Goal: Task Accomplishment & Management: Use online tool/utility

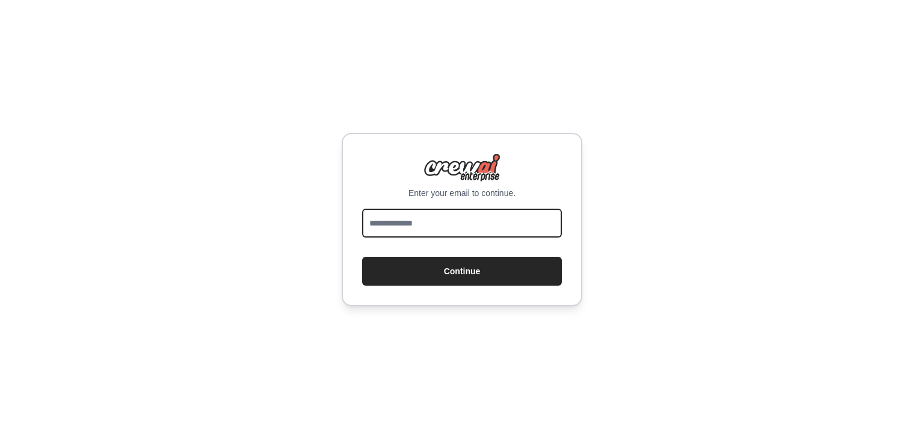
click at [461, 227] on input "email" at bounding box center [462, 223] width 200 height 29
type input "**********"
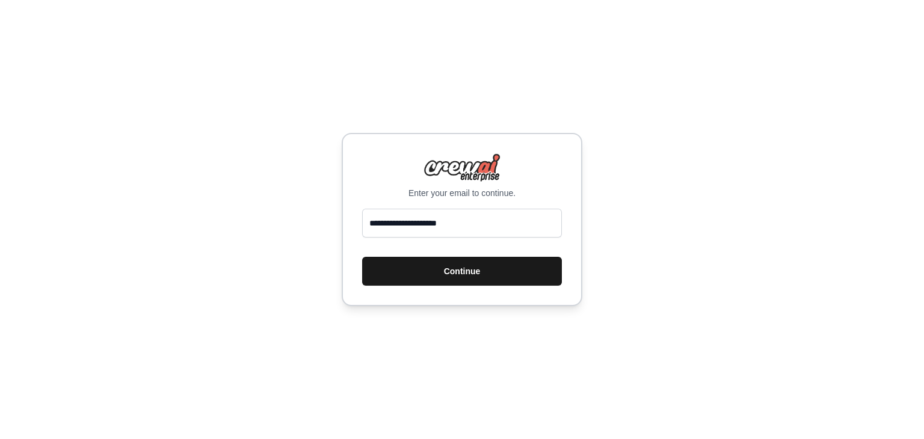
click at [477, 273] on button "Continue" at bounding box center [462, 271] width 200 height 29
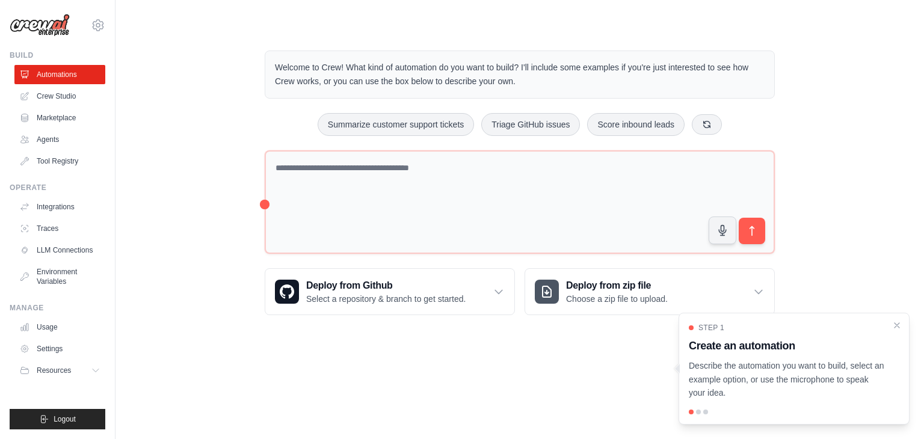
click at [194, 188] on div "Welcome to Crew! What kind of automation do you want to build? I'll include som…" at bounding box center [520, 182] width 770 height 303
click at [698, 412] on div at bounding box center [698, 412] width 5 height 5
click at [897, 324] on icon "Close walkthrough" at bounding box center [897, 325] width 11 height 11
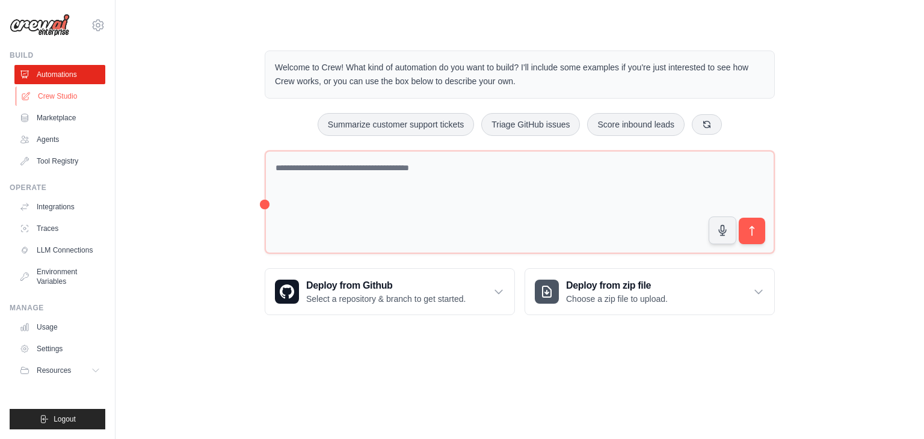
click at [46, 98] on link "Crew Studio" at bounding box center [61, 96] width 91 height 19
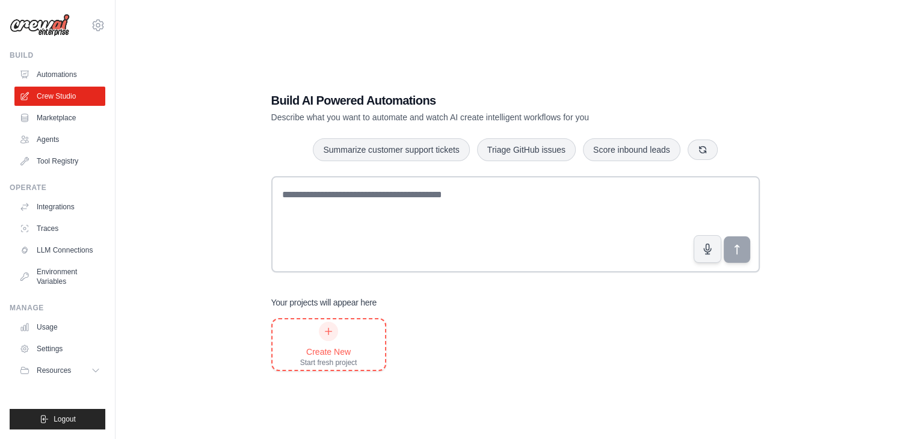
click at [324, 351] on div "Create New" at bounding box center [328, 352] width 57 height 12
click at [35, 122] on link "Marketplace" at bounding box center [61, 117] width 91 height 19
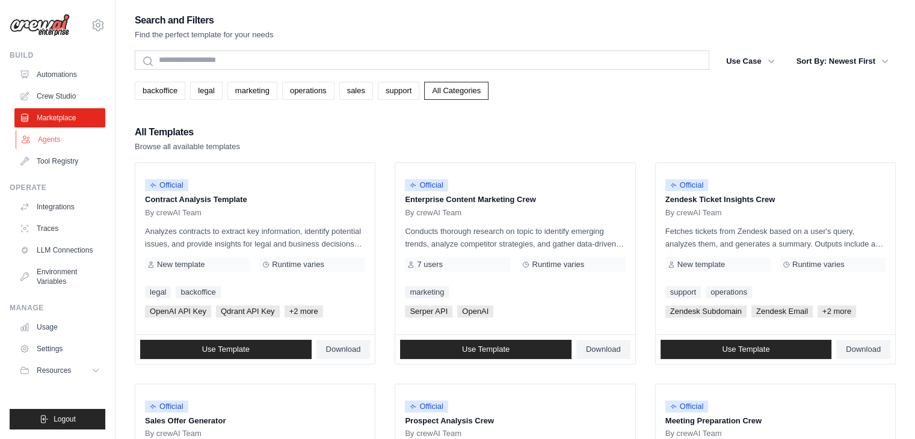
click at [39, 145] on link "Agents" at bounding box center [61, 139] width 91 height 19
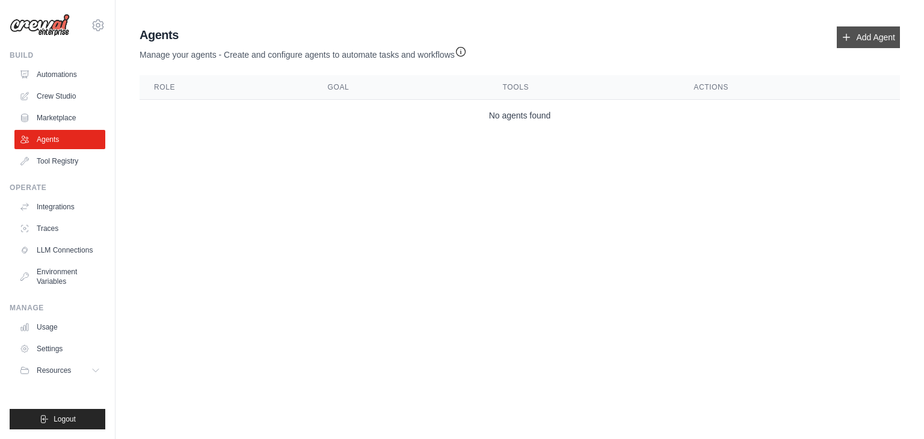
click at [844, 37] on icon at bounding box center [847, 37] width 7 height 7
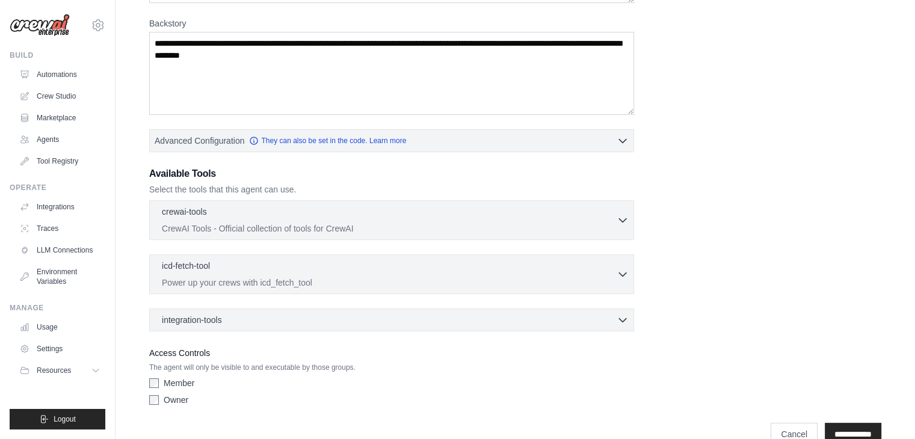
scroll to position [205, 0]
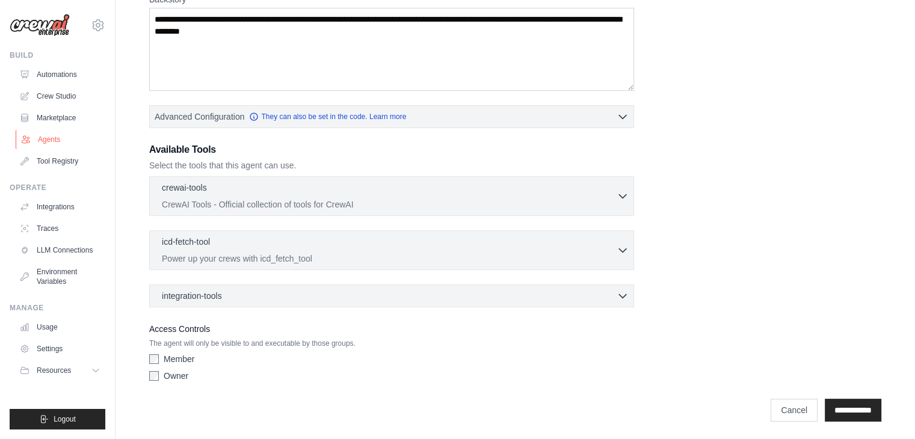
click at [46, 146] on link "Agents" at bounding box center [61, 139] width 91 height 19
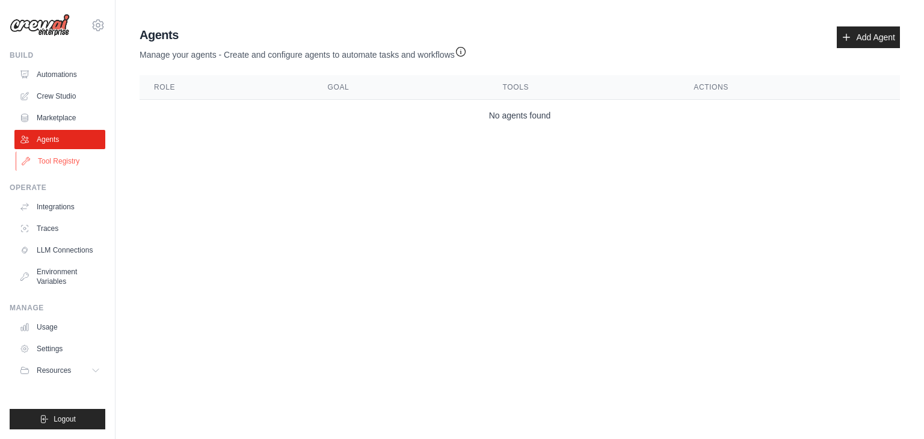
click at [48, 159] on link "Tool Registry" at bounding box center [61, 161] width 91 height 19
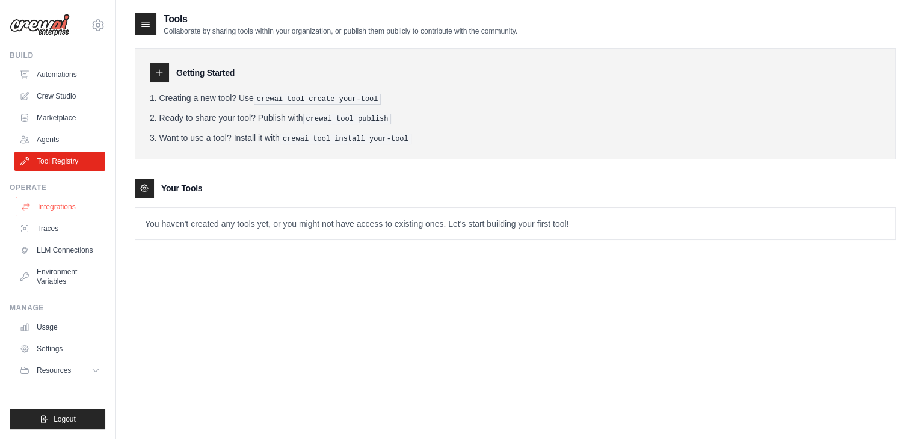
click at [36, 208] on link "Integrations" at bounding box center [61, 206] width 91 height 19
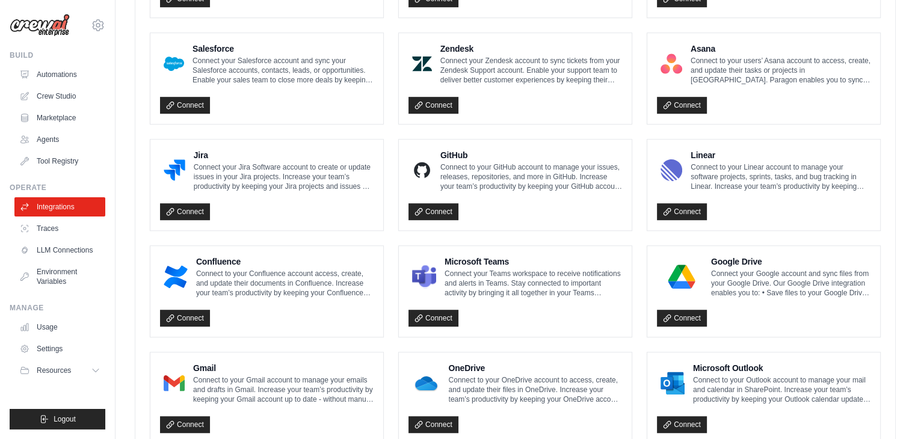
scroll to position [690, 0]
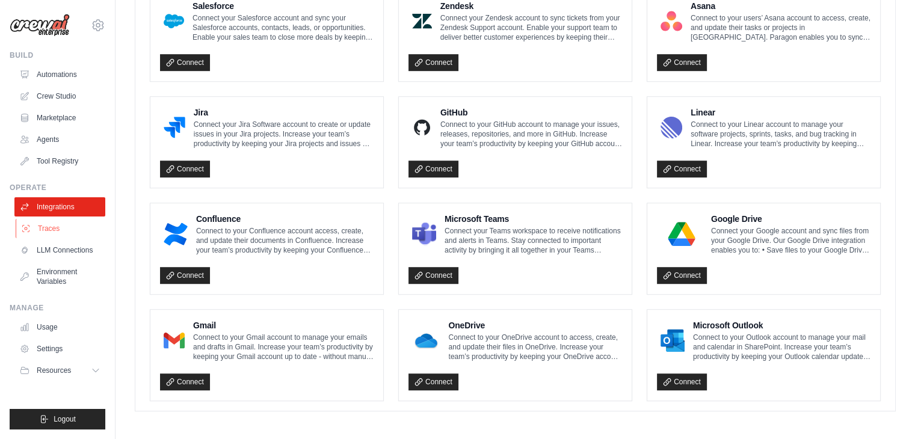
click at [52, 230] on link "Traces" at bounding box center [61, 228] width 91 height 19
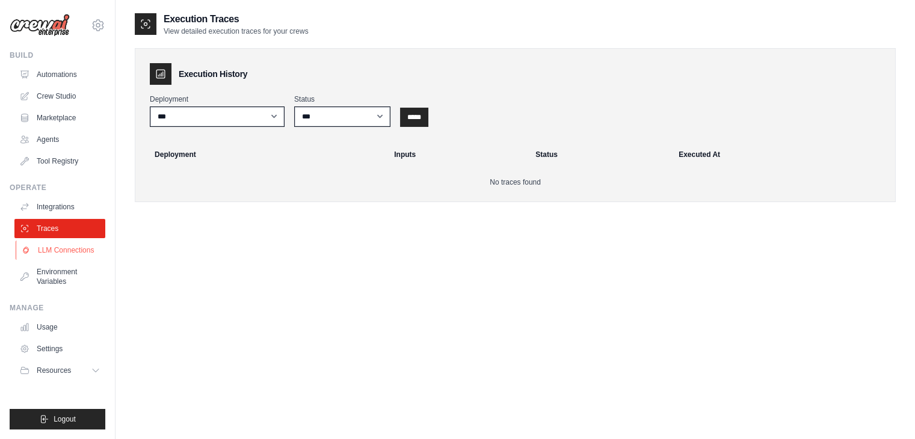
click at [58, 256] on link "LLM Connections" at bounding box center [61, 250] width 91 height 19
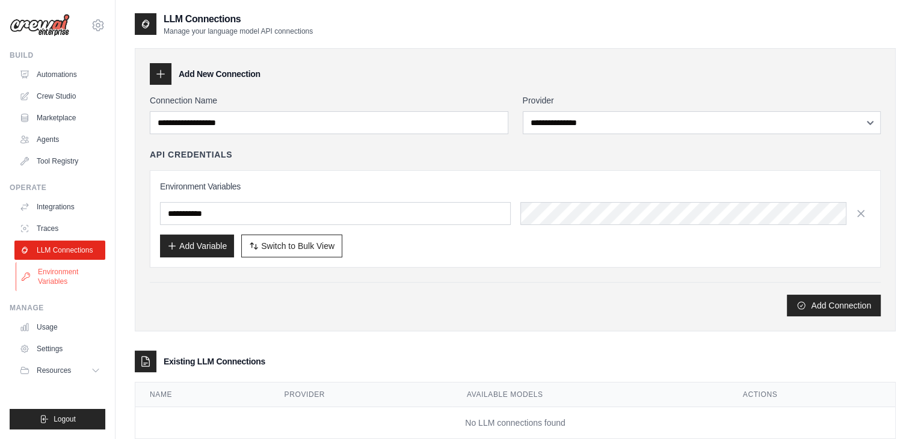
click at [63, 275] on link "Environment Variables" at bounding box center [61, 276] width 91 height 29
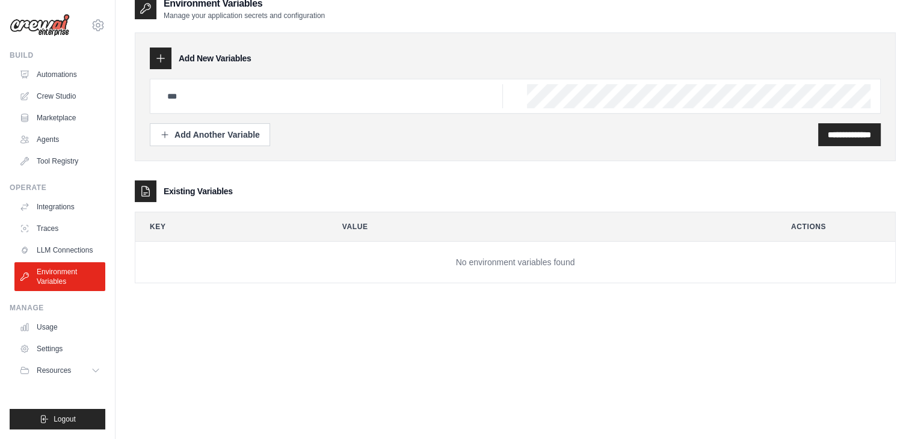
scroll to position [24, 0]
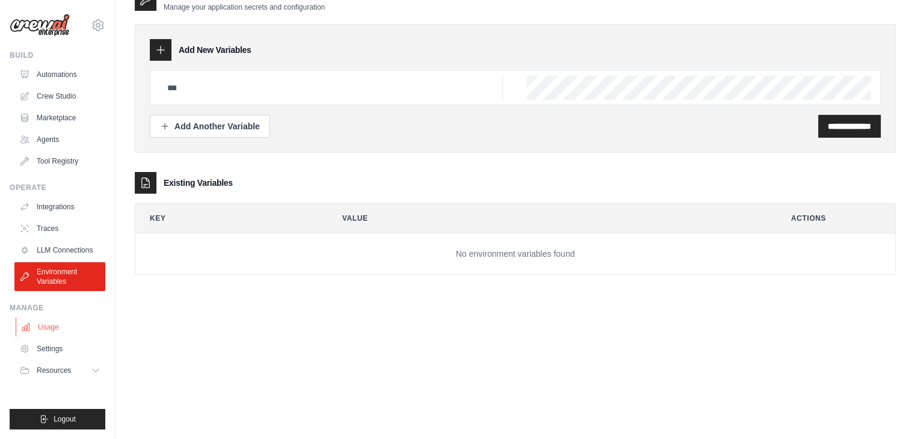
click at [49, 330] on link "Usage" at bounding box center [61, 327] width 91 height 19
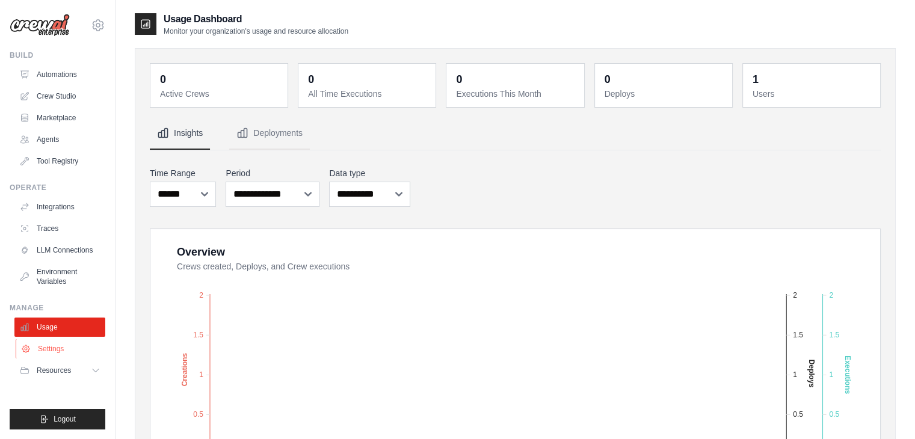
click at [50, 350] on link "Settings" at bounding box center [61, 348] width 91 height 19
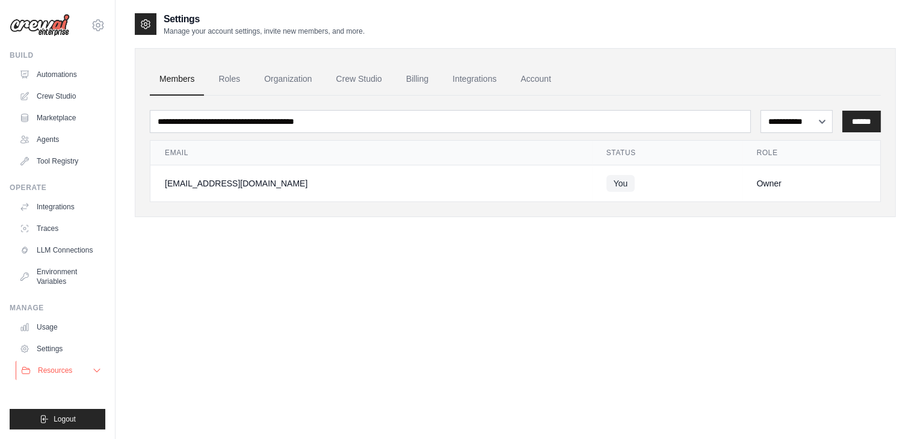
click at [58, 371] on span "Resources" at bounding box center [55, 371] width 34 height 10
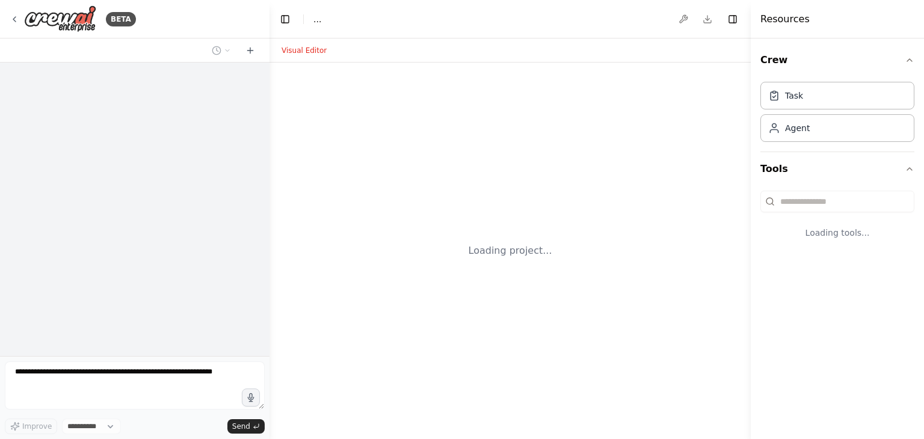
select select "****"
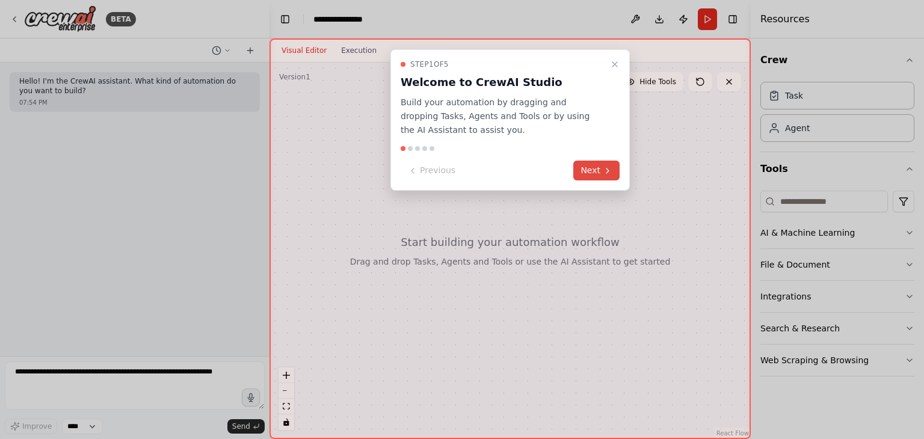
click at [596, 170] on button "Next" at bounding box center [597, 171] width 46 height 20
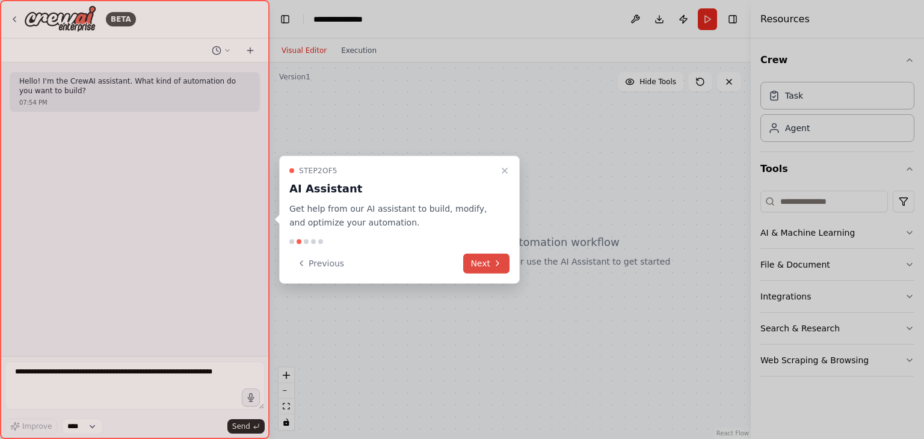
click at [487, 262] on button "Next" at bounding box center [486, 263] width 46 height 20
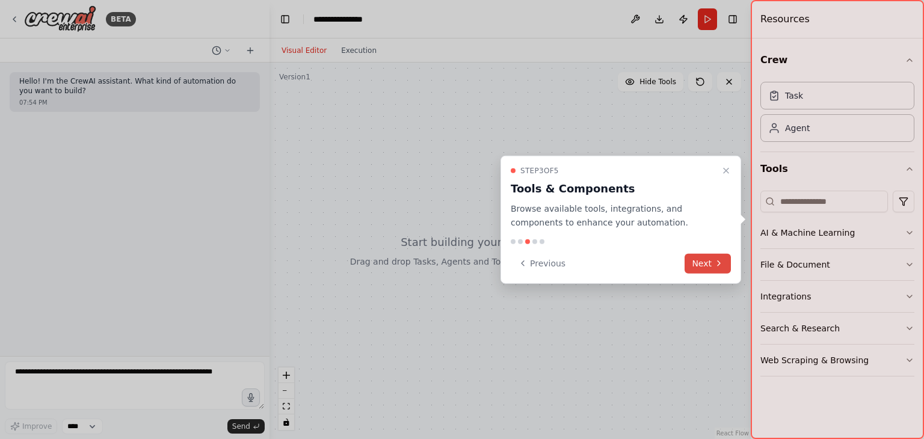
click at [698, 262] on button "Next" at bounding box center [708, 263] width 46 height 20
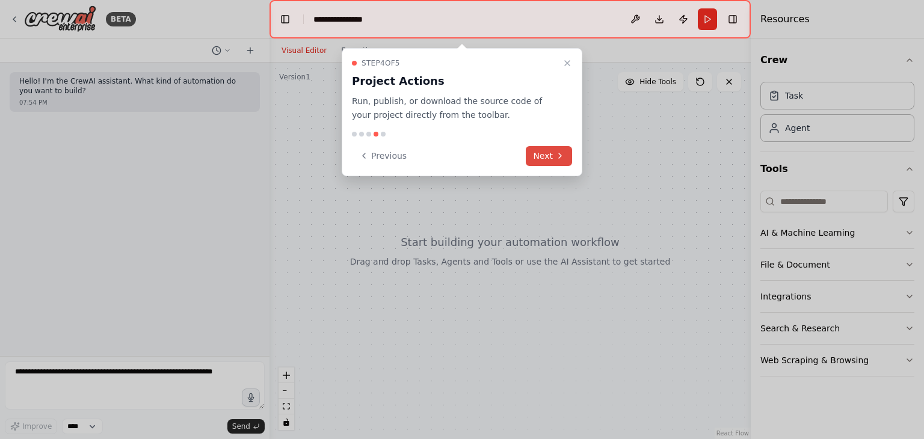
click at [552, 147] on button "Next" at bounding box center [549, 156] width 46 height 20
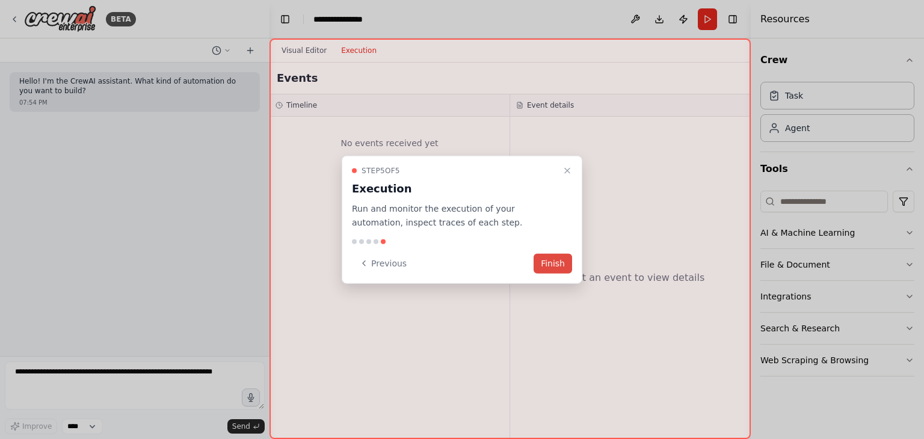
click at [562, 265] on button "Finish" at bounding box center [553, 263] width 39 height 20
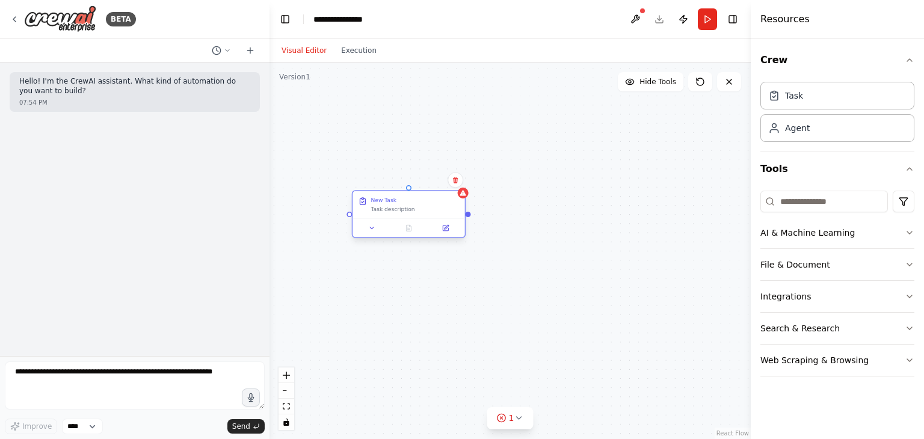
drag, startPoint x: 477, startPoint y: 208, endPoint x: 392, endPoint y: 208, distance: 84.3
click at [392, 208] on div "Task description" at bounding box center [415, 209] width 88 height 7
click at [369, 230] on icon at bounding box center [371, 227] width 7 height 7
drag, startPoint x: 604, startPoint y: 239, endPoint x: 561, endPoint y: 208, distance: 53.4
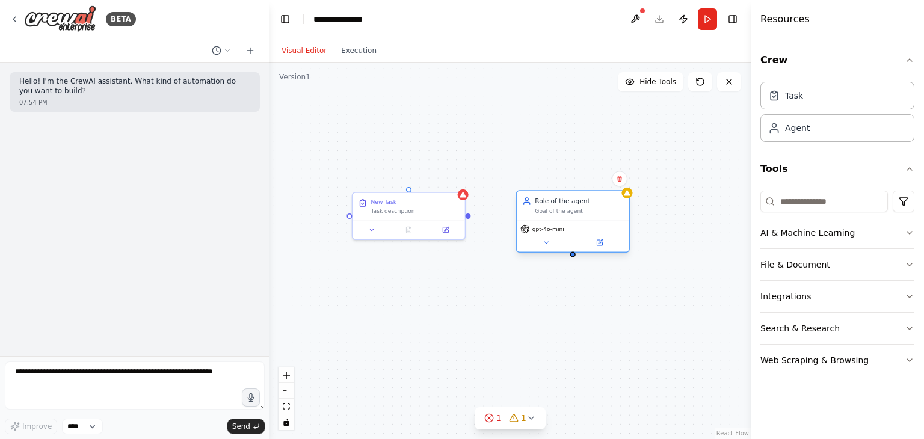
click at [561, 208] on div "Goal of the agent" at bounding box center [579, 211] width 88 height 7
click at [547, 232] on span "gpt-4o-mini" at bounding box center [549, 229] width 32 height 7
click at [549, 243] on icon at bounding box center [546, 242] width 7 height 7
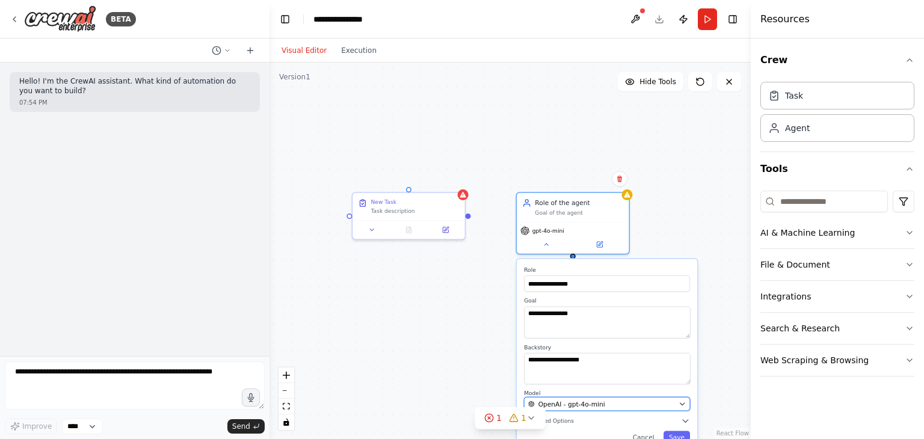
click at [602, 406] on div "OpenAI - gpt-4o-mini" at bounding box center [601, 404] width 147 height 9
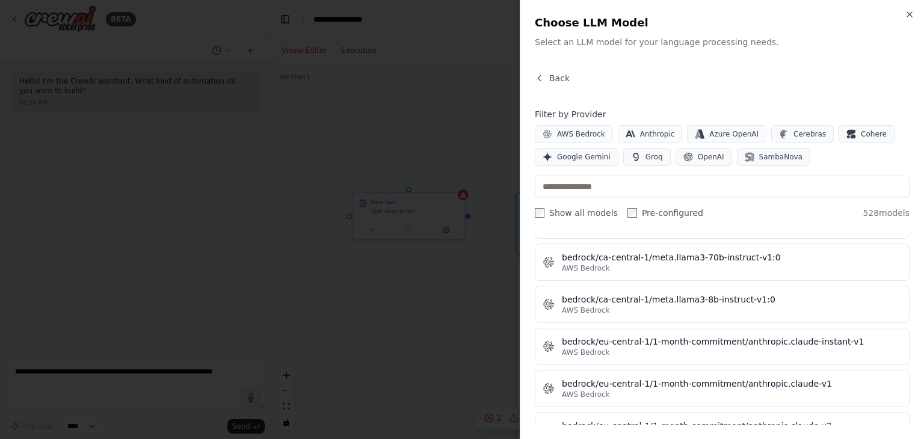
scroll to position [2467, 0]
click at [588, 158] on span "Google Gemini" at bounding box center [584, 157] width 54 height 10
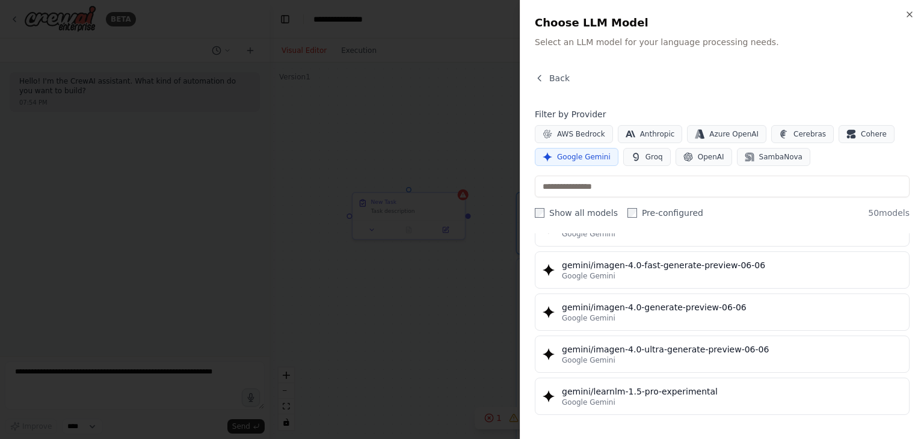
scroll to position [1946, 0]
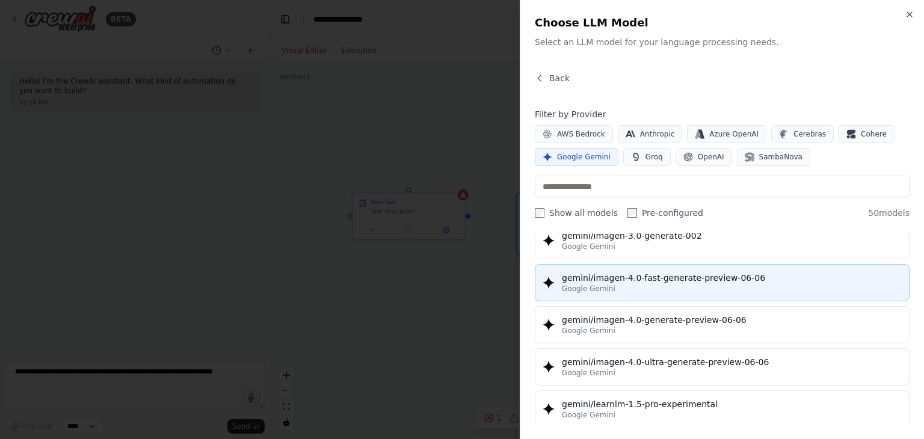
click at [678, 284] on div "Google Gemini" at bounding box center [732, 289] width 340 height 10
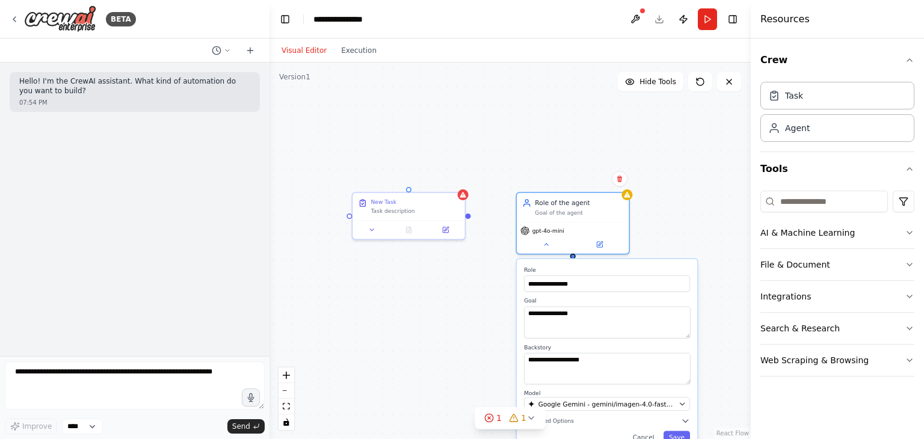
click at [678, 238] on div "**********" at bounding box center [510, 251] width 481 height 377
click at [398, 333] on div "**********" at bounding box center [510, 251] width 481 height 377
click at [450, 325] on div "**********" at bounding box center [510, 251] width 481 height 377
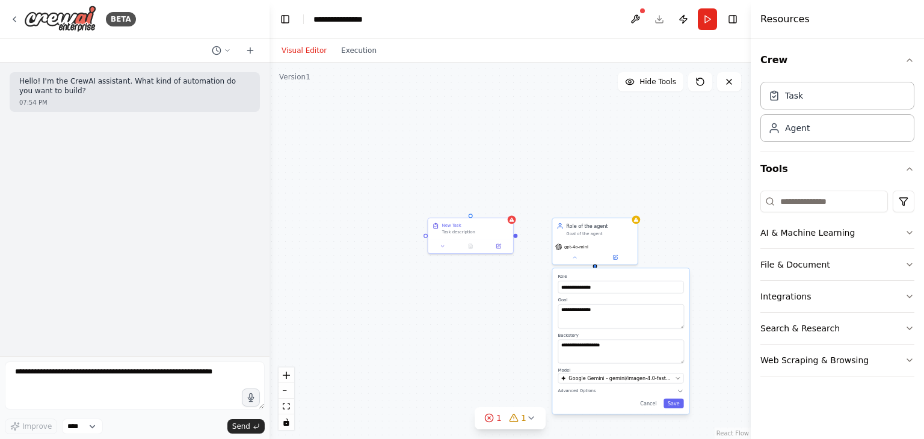
click at [673, 412] on div "**********" at bounding box center [620, 341] width 137 height 146
click at [679, 407] on button "Save" at bounding box center [674, 404] width 20 height 10
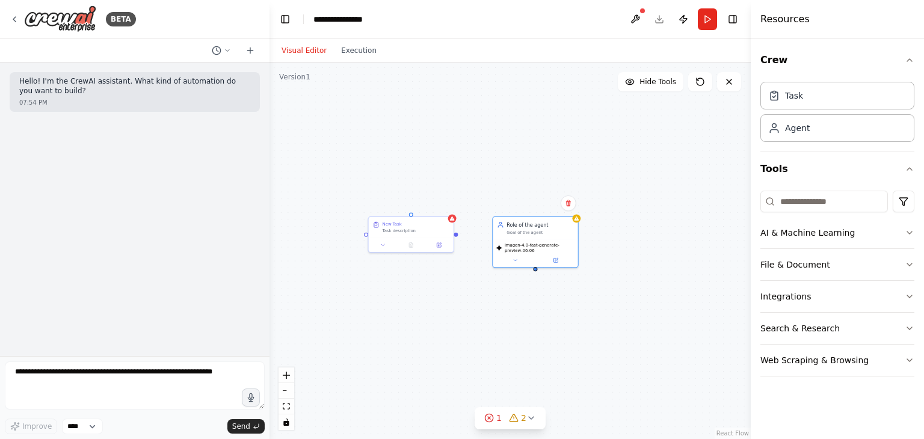
drag, startPoint x: 640, startPoint y: 332, endPoint x: 581, endPoint y: 330, distance: 59.6
click at [581, 330] on div "New Task Task description Role of the agent Goal of the agent imagen-4.0-fast-g…" at bounding box center [510, 251] width 481 height 377
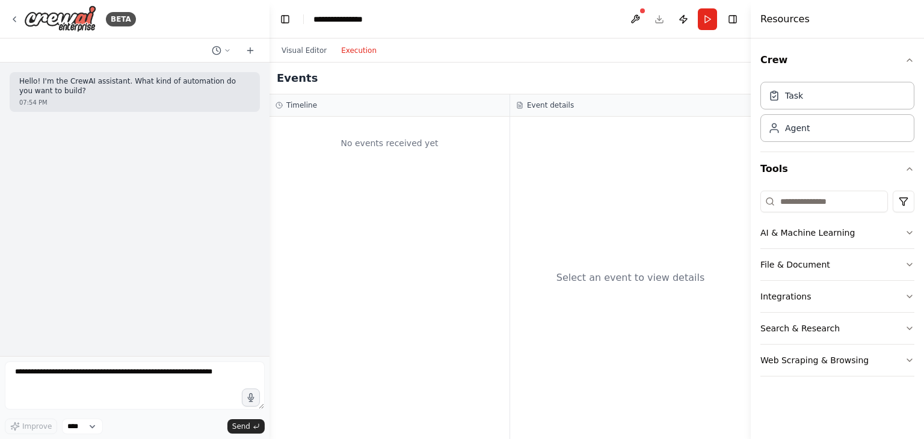
click at [347, 53] on button "Execution" at bounding box center [359, 50] width 50 height 14
click at [303, 53] on button "Visual Editor" at bounding box center [304, 50] width 60 height 14
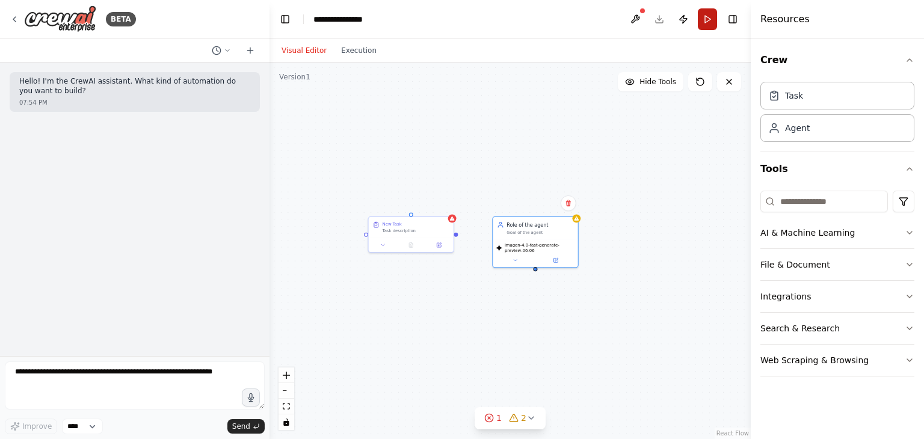
click at [713, 23] on button "Run" at bounding box center [707, 19] width 19 height 22
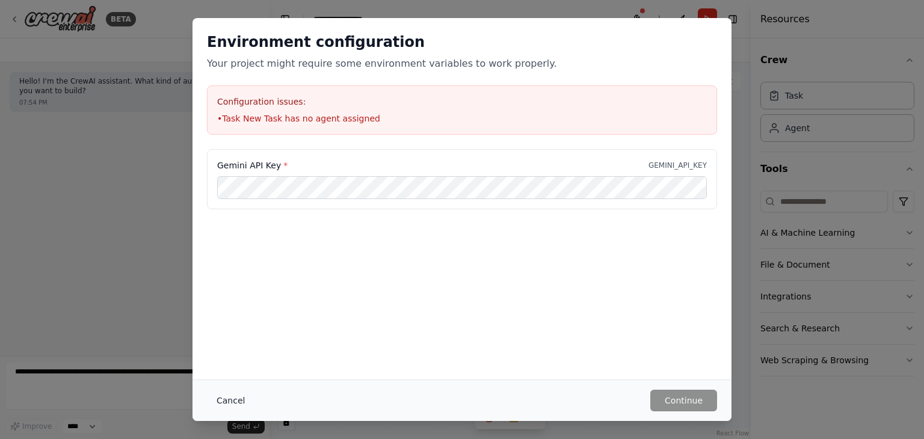
click at [233, 406] on button "Cancel" at bounding box center [231, 401] width 48 height 22
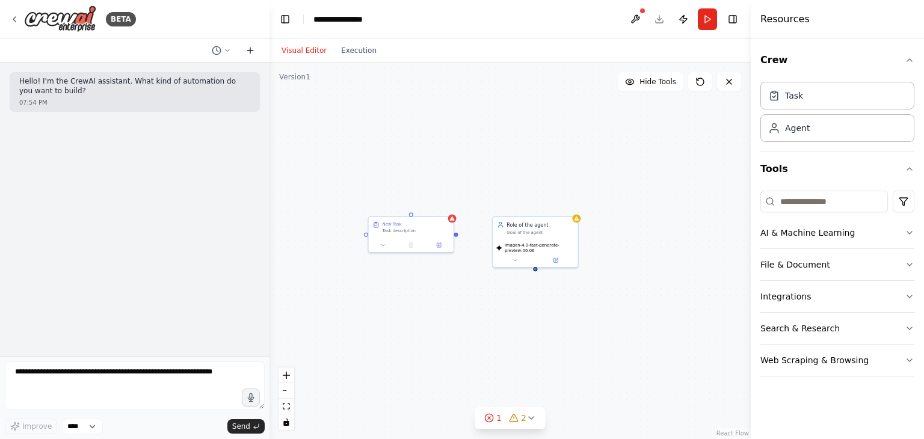
click at [252, 54] on icon at bounding box center [251, 51] width 10 height 10
click at [224, 51] on icon at bounding box center [227, 50] width 7 height 7
click at [224, 51] on div at bounding box center [135, 219] width 270 height 439
click at [18, 25] on div "BETA" at bounding box center [73, 18] width 126 height 27
